Goal: Information Seeking & Learning: Understand process/instructions

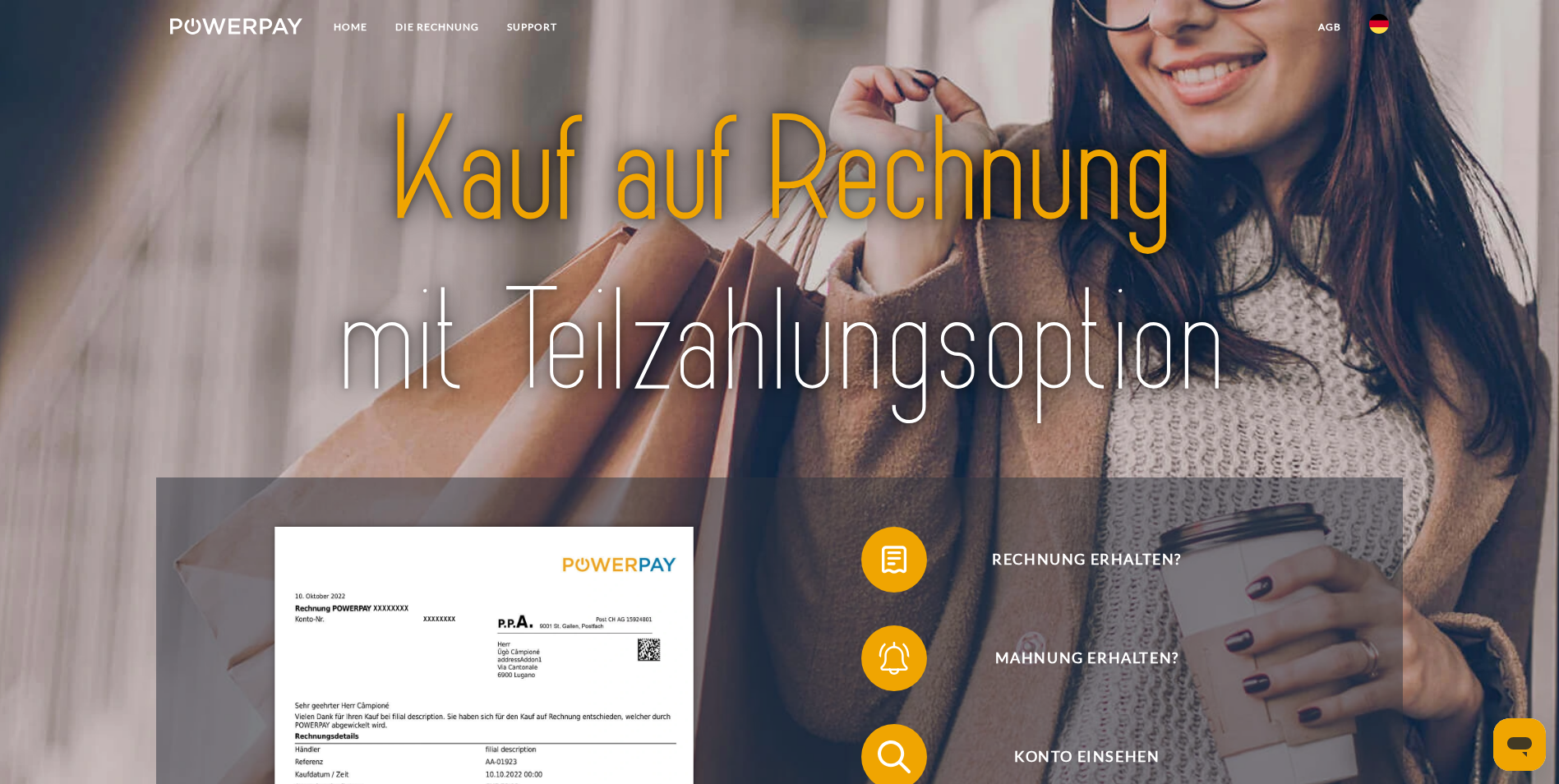
click at [1383, 25] on img at bounding box center [1378, 24] width 19 height 19
click at [1373, 88] on link at bounding box center [1379, 79] width 47 height 42
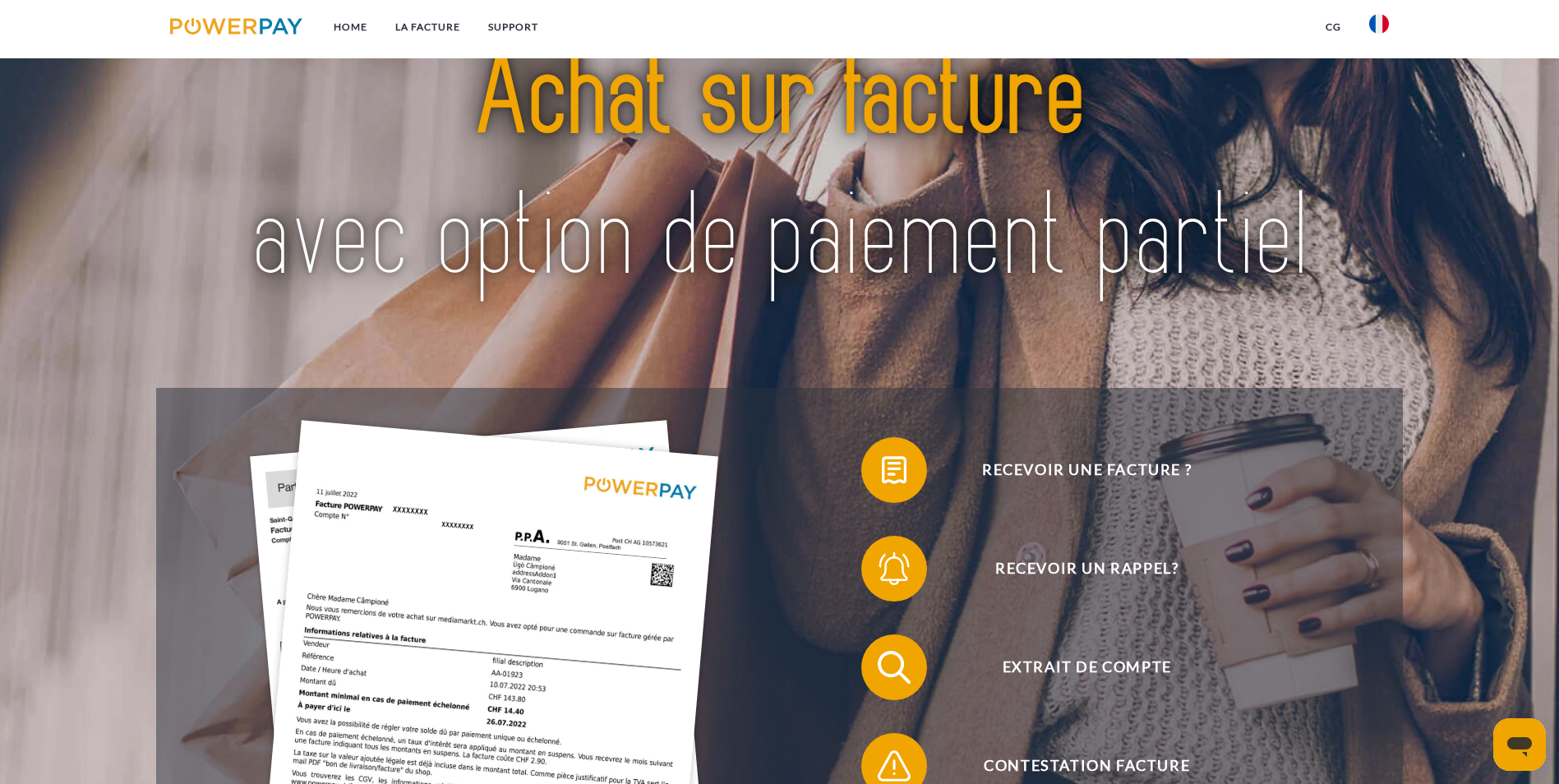
scroll to position [164, 0]
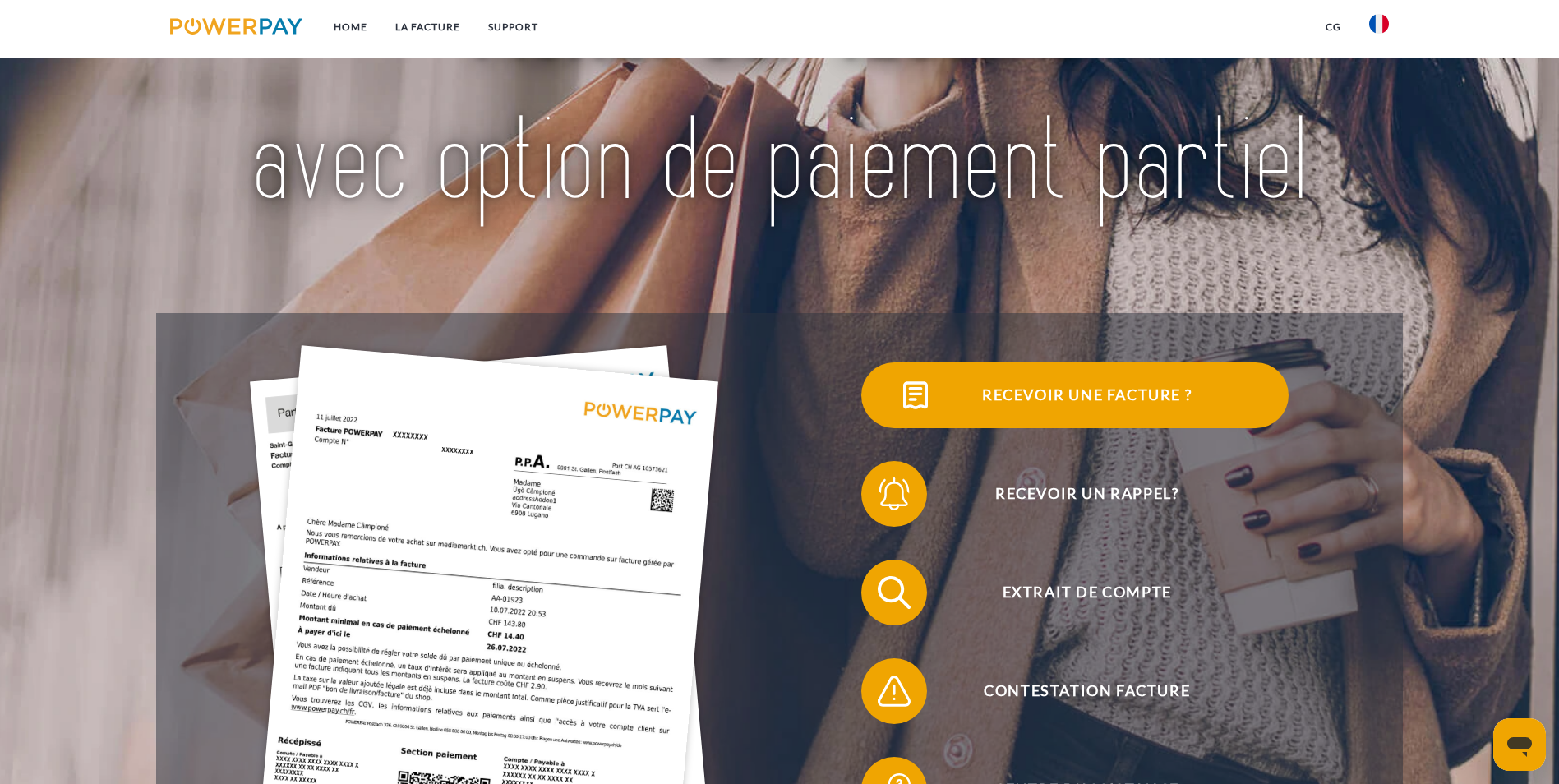
click at [885, 403] on span "Recevoir une facture ?" at bounding box center [1086, 395] width 403 height 66
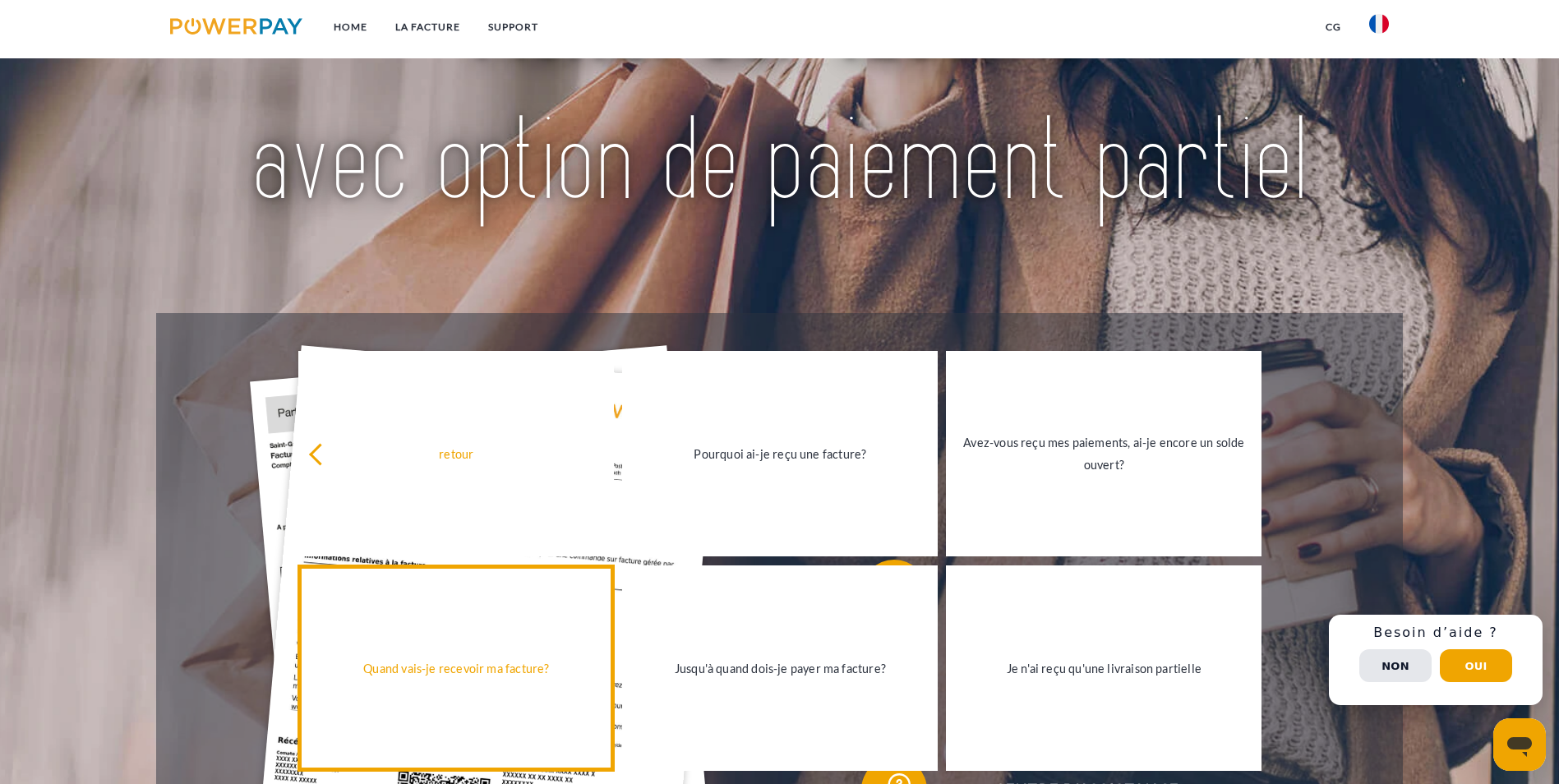
click at [479, 720] on link "Quand vais-je recevoir ma facture?" at bounding box center [456, 667] width 316 height 206
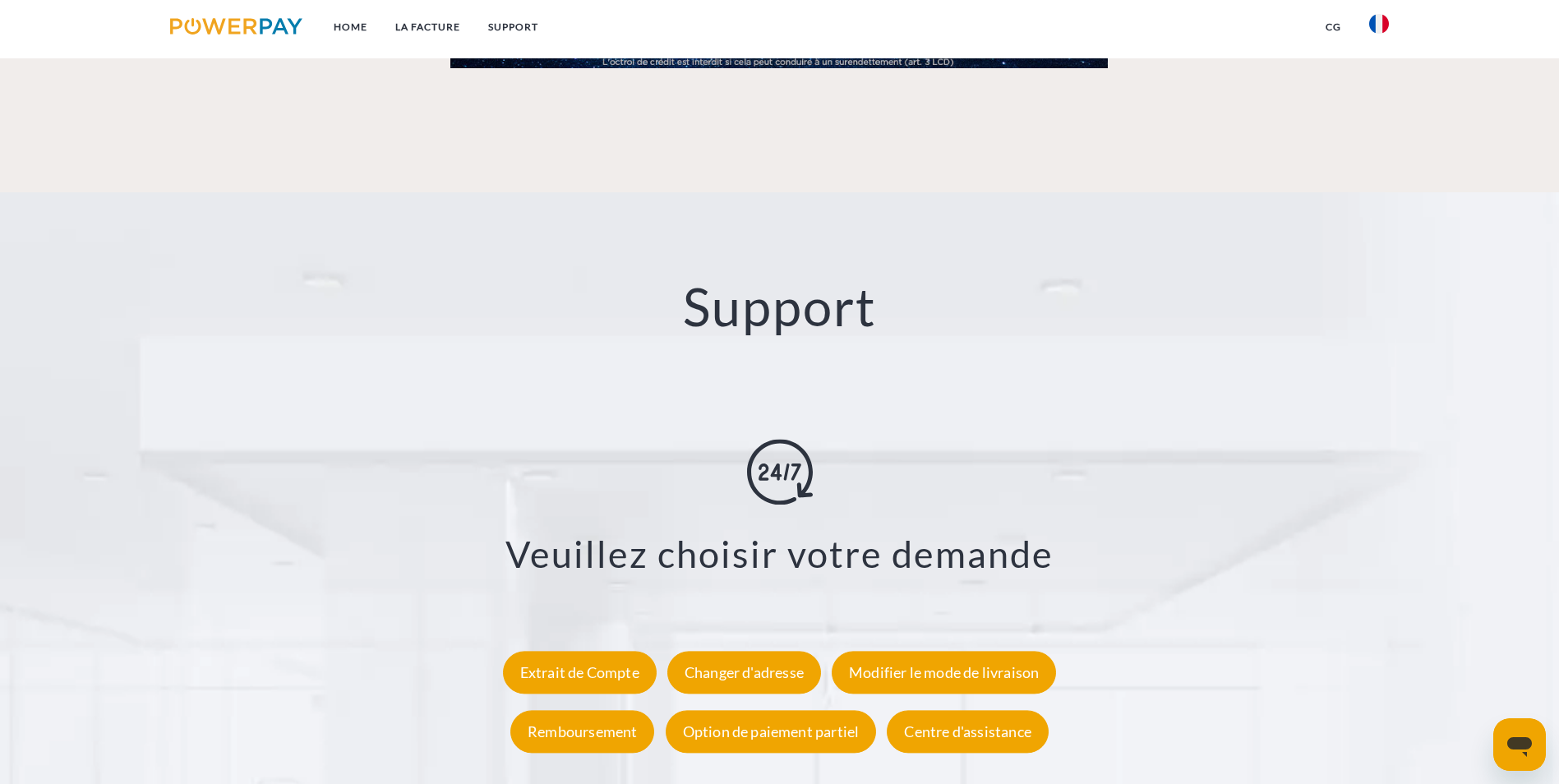
scroll to position [3018, 0]
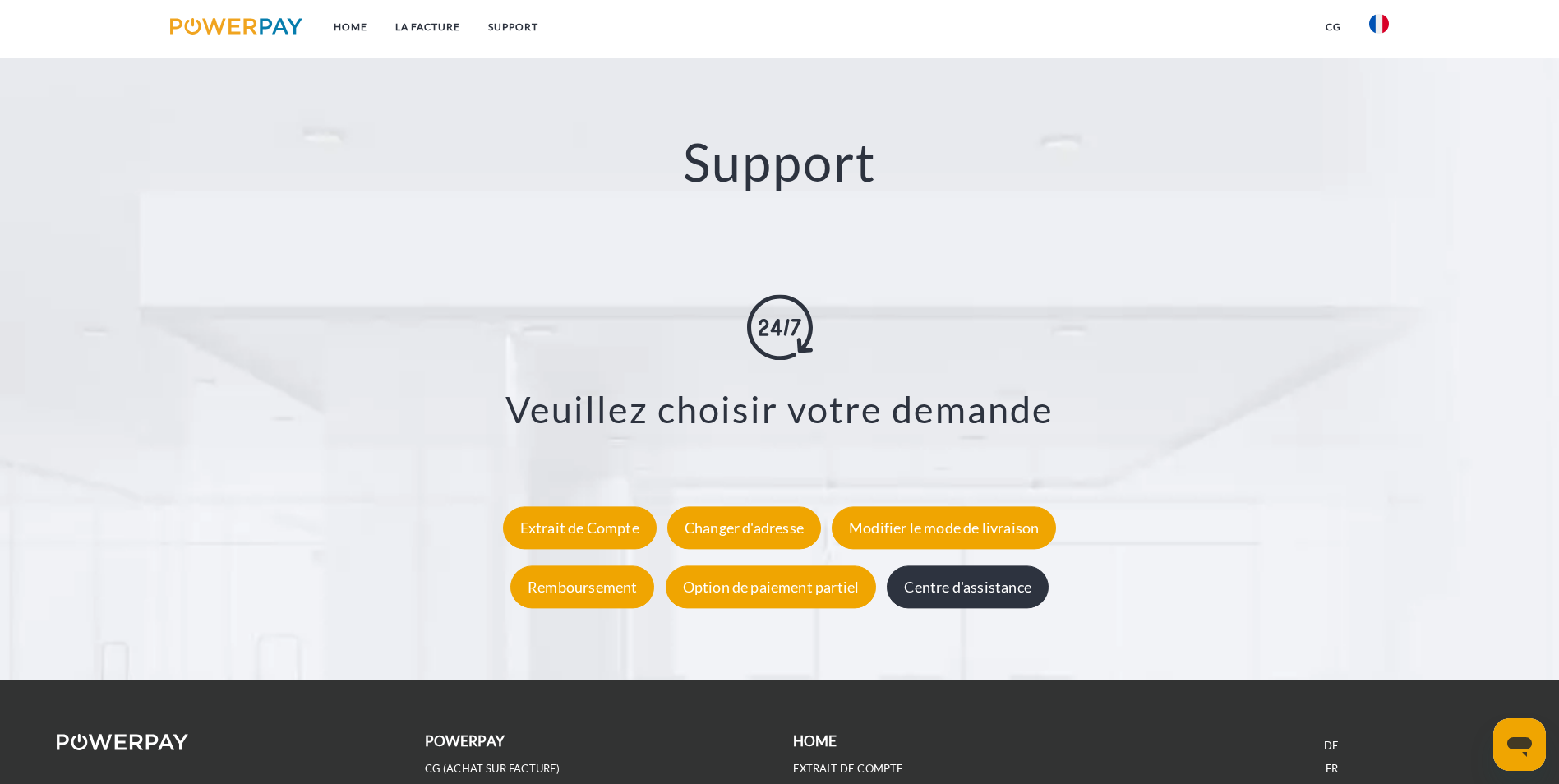
click at [950, 565] on div "Centre d'assistance" at bounding box center [967, 586] width 161 height 43
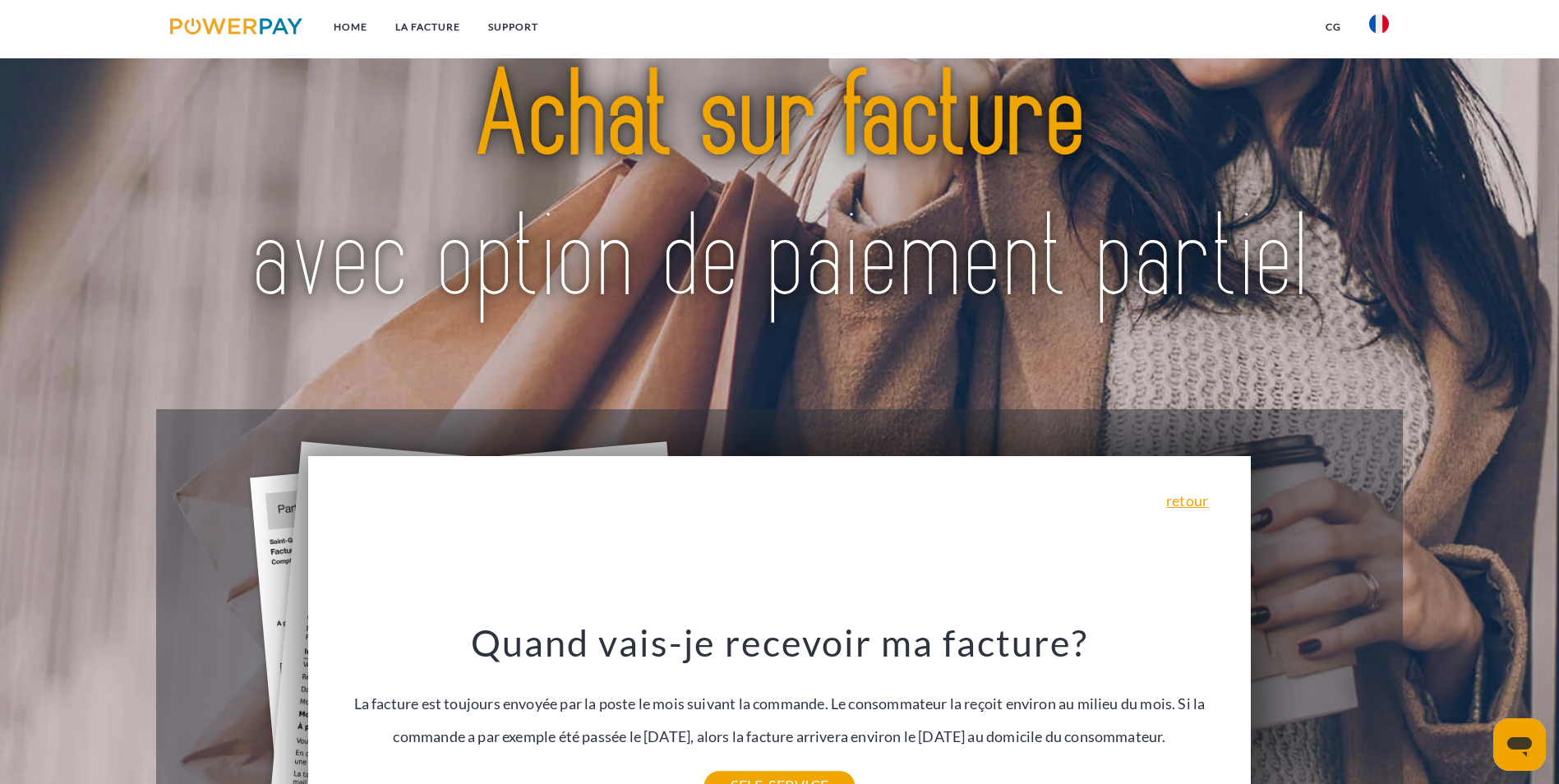
scroll to position [0, 0]
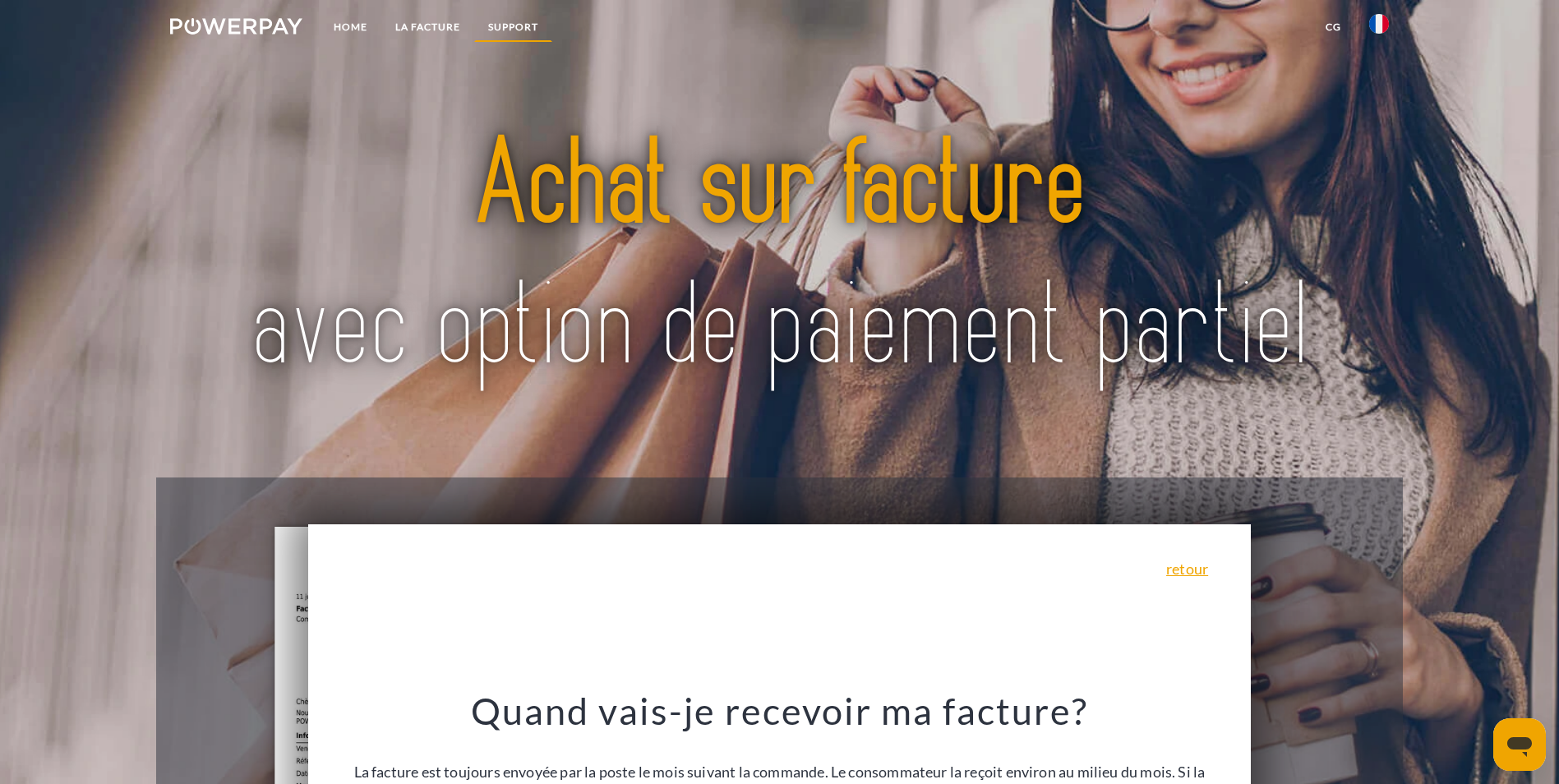
click at [519, 34] on link "Support" at bounding box center [513, 27] width 78 height 30
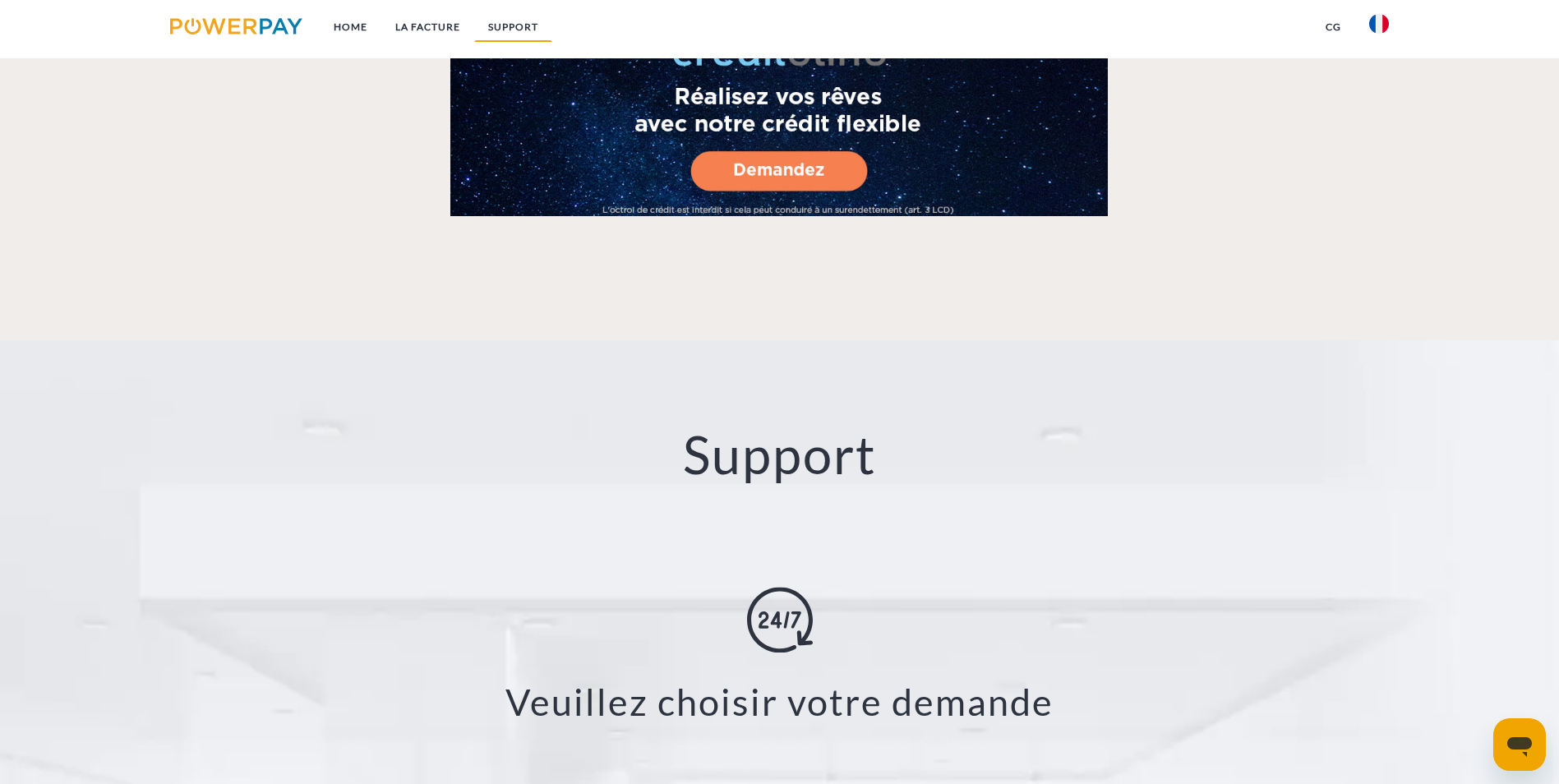
scroll to position [2887, 0]
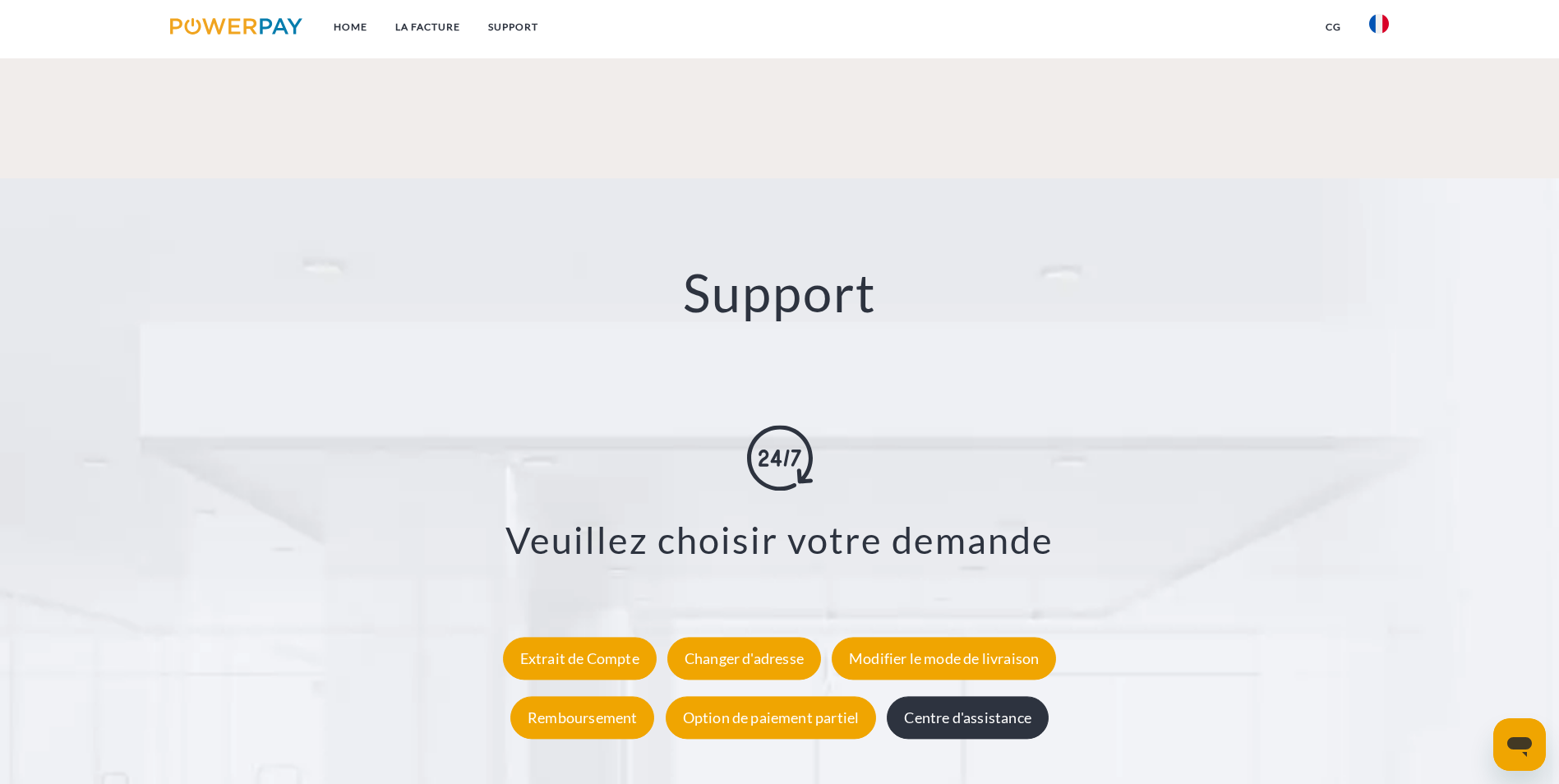
click at [972, 696] on div "Centre d'assistance" at bounding box center [967, 717] width 161 height 43
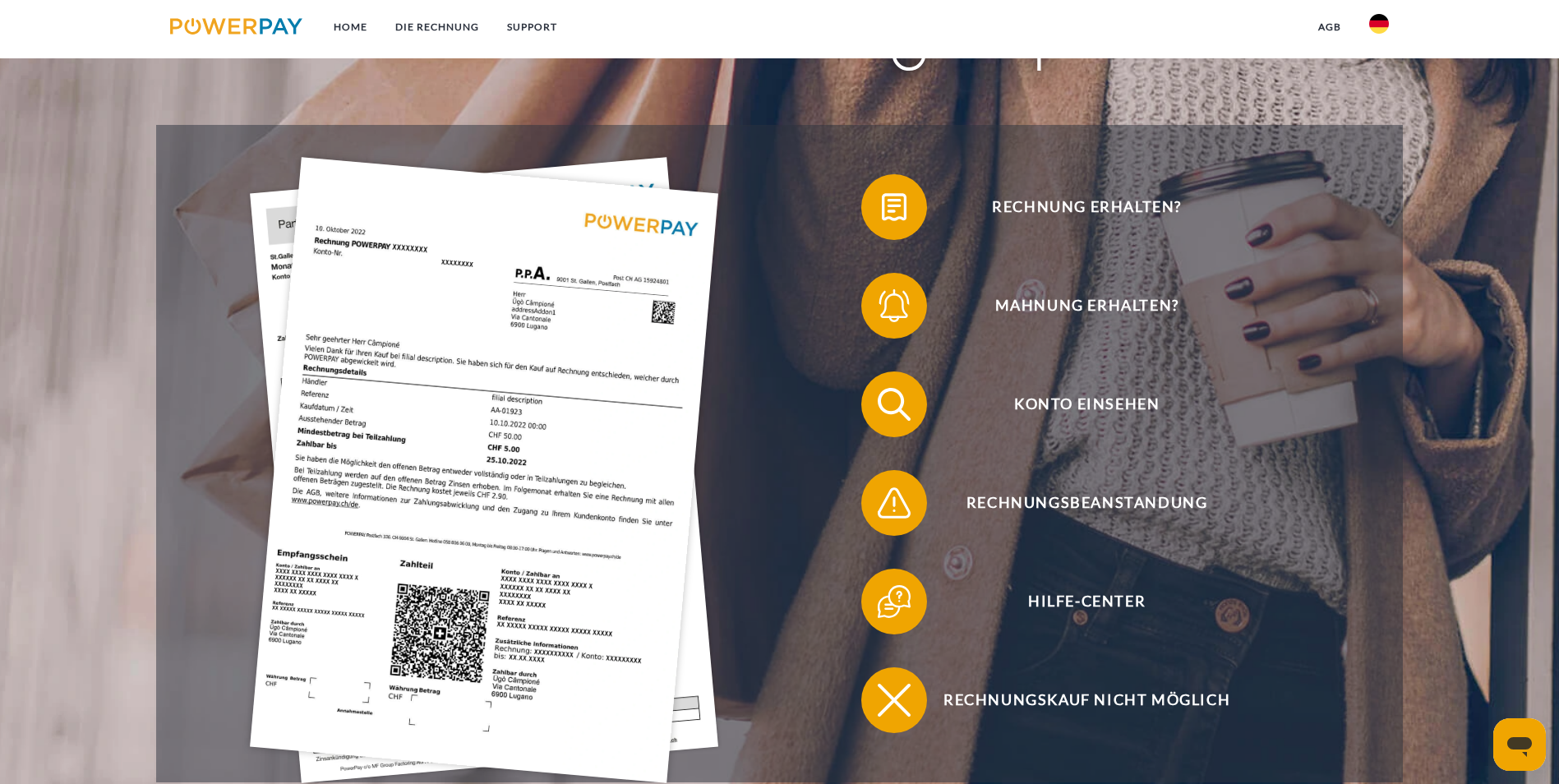
scroll to position [657, 0]
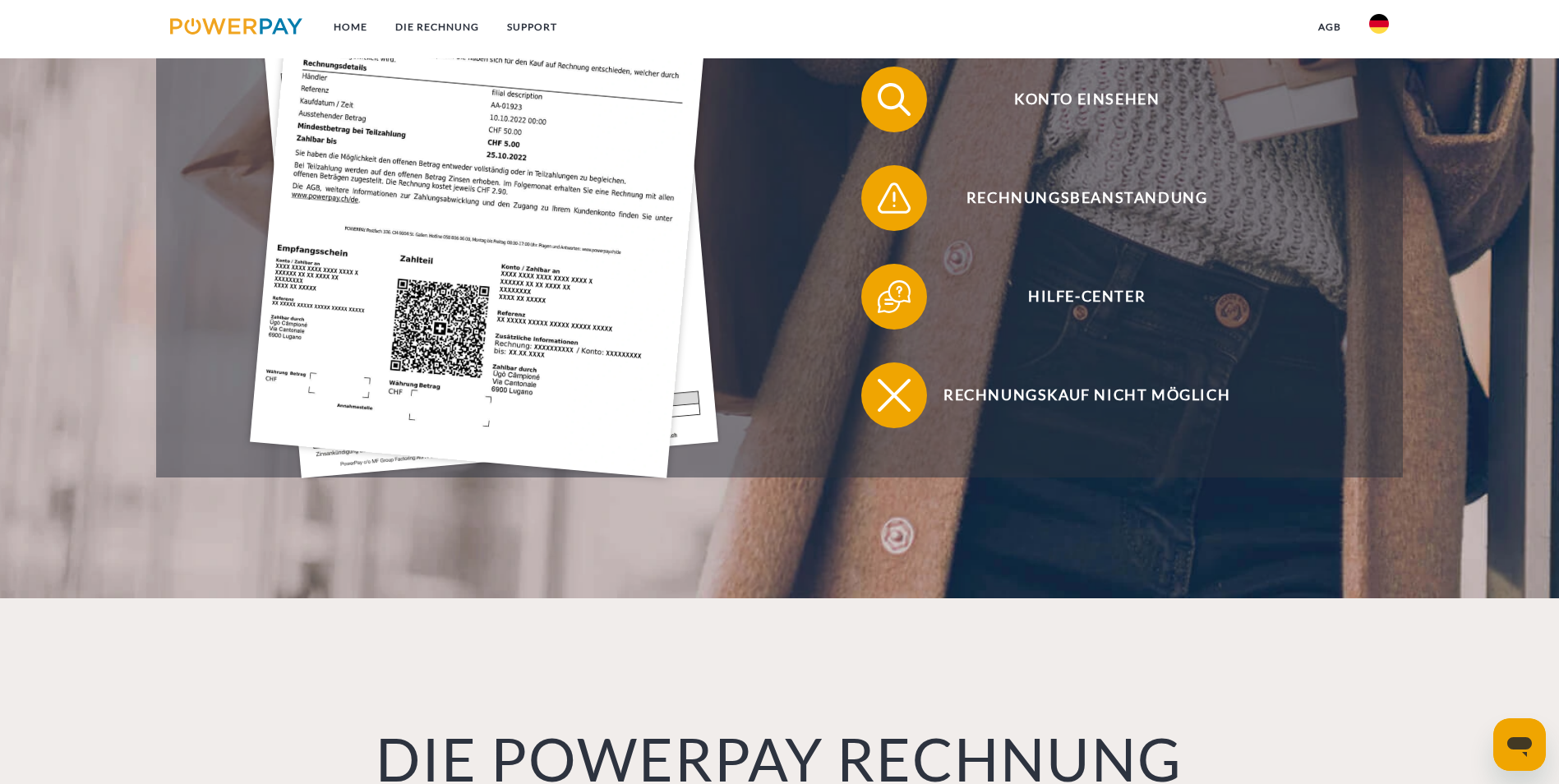
click at [292, 195] on img at bounding box center [484, 165] width 469 height 626
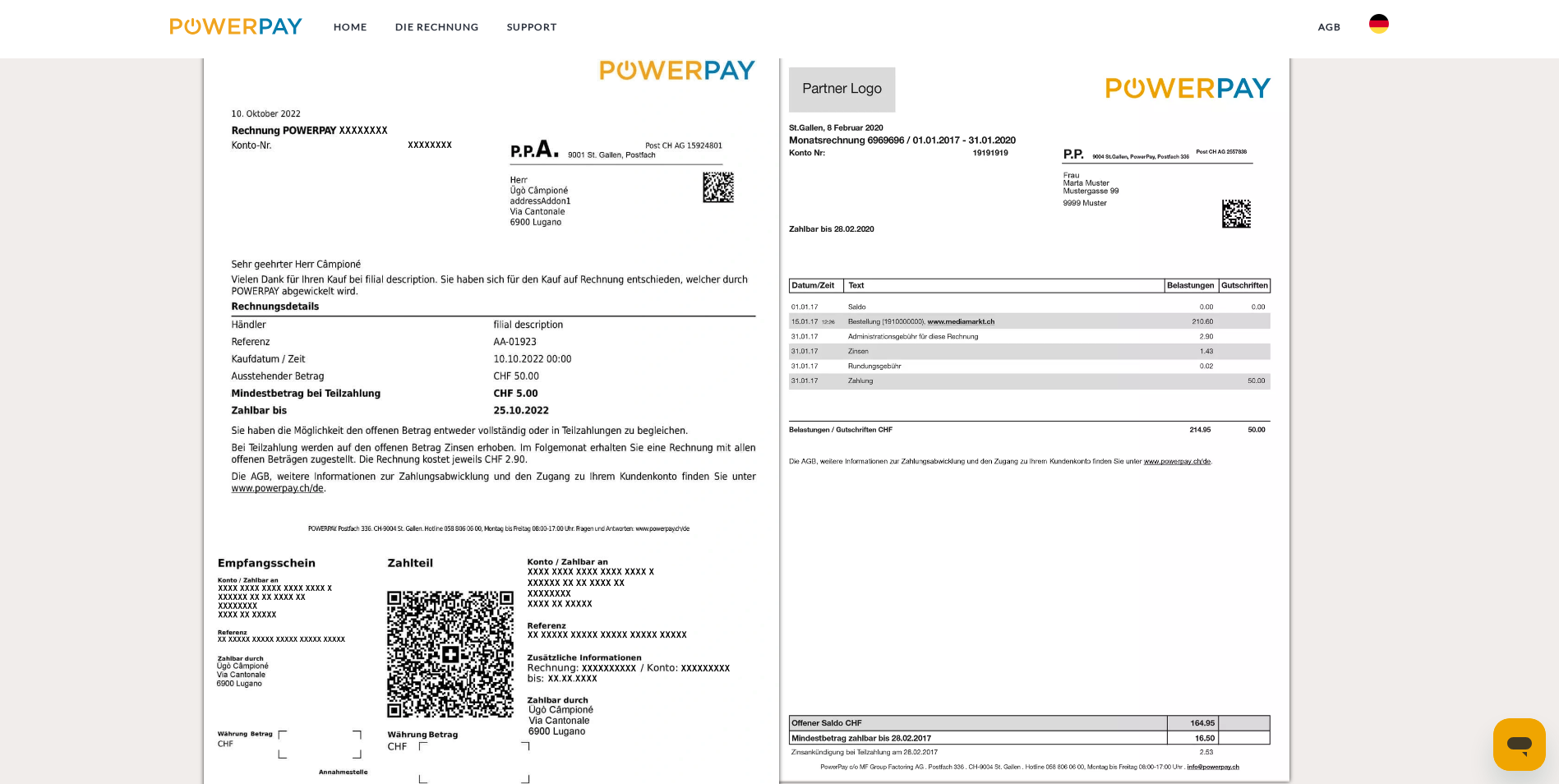
scroll to position [1397, 0]
